Goal: Go to known website: Access a specific website the user already knows

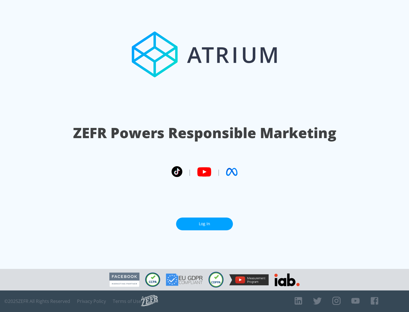
click at [204, 224] on link "Log In" at bounding box center [204, 224] width 57 height 13
